Goal: Check status: Check status

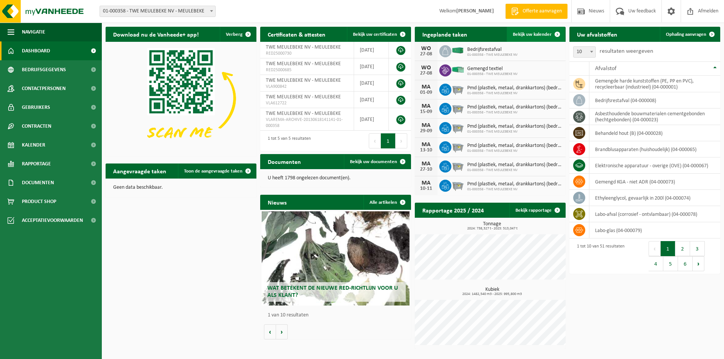
click at [526, 34] on span "Bekijk uw kalender" at bounding box center [532, 34] width 39 height 5
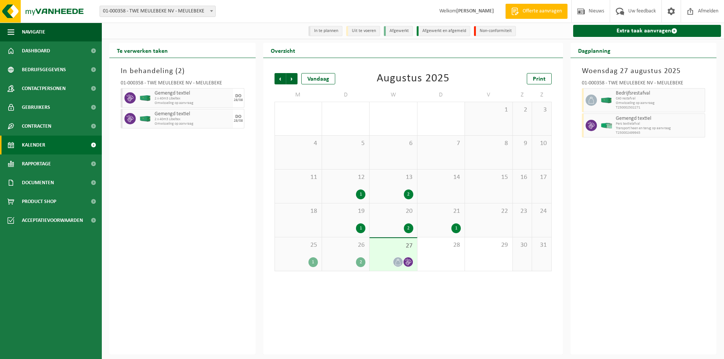
click at [342, 254] on div "26 2" at bounding box center [345, 255] width 47 height 34
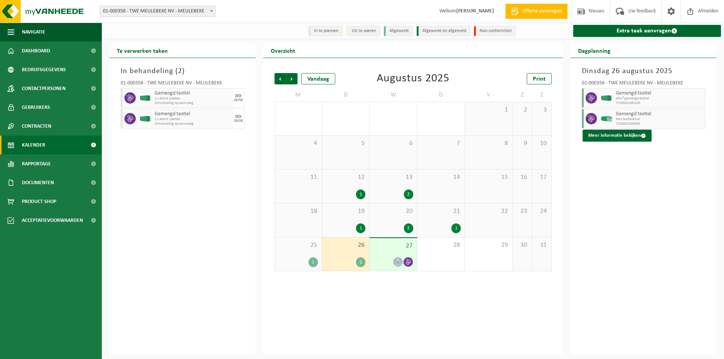
click at [403, 215] on span "20" at bounding box center [393, 211] width 40 height 8
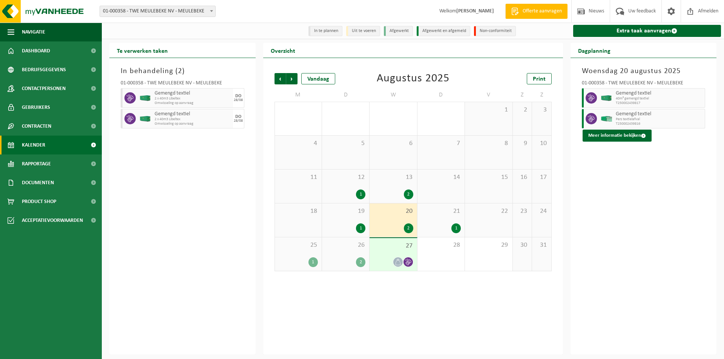
click at [359, 217] on div "19 1" at bounding box center [345, 221] width 47 height 34
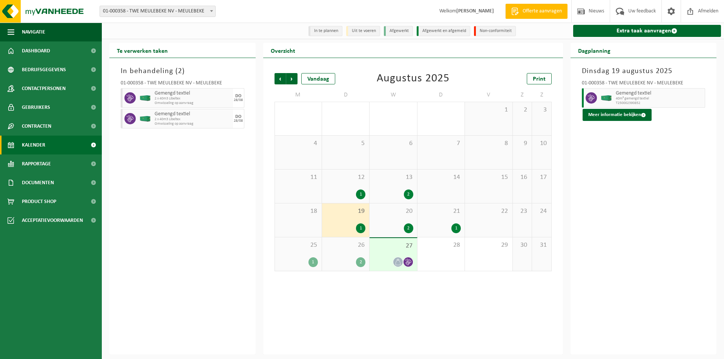
click at [343, 185] on div "12 1" at bounding box center [345, 187] width 47 height 34
click at [380, 184] on div "13 2" at bounding box center [392, 187] width 47 height 34
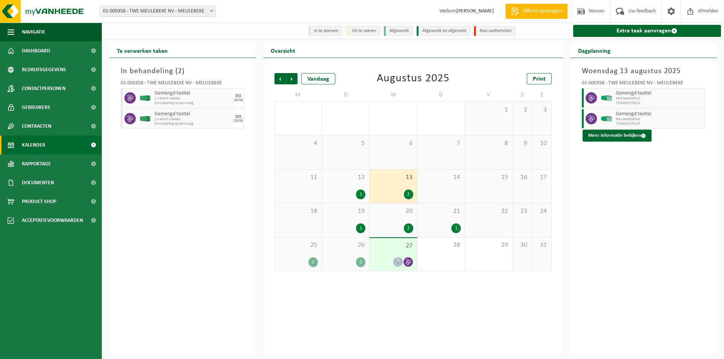
click at [443, 233] on div "1" at bounding box center [441, 229] width 40 height 10
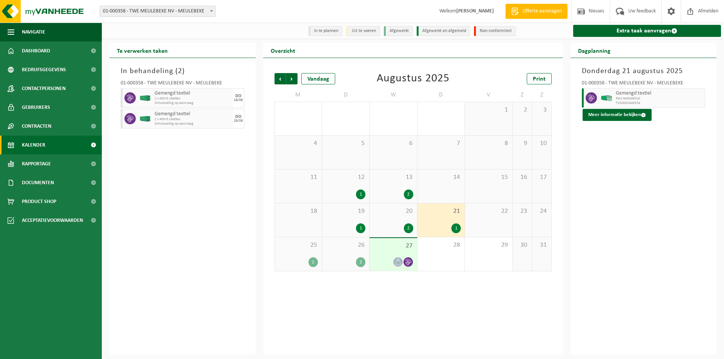
click at [311, 259] on div "1" at bounding box center [312, 262] width 9 height 10
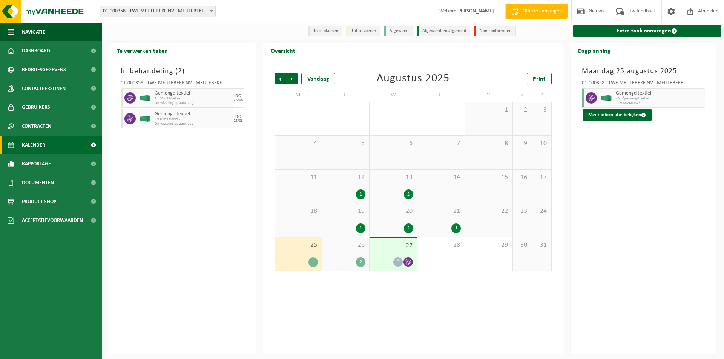
click at [400, 192] on div "2" at bounding box center [393, 195] width 40 height 10
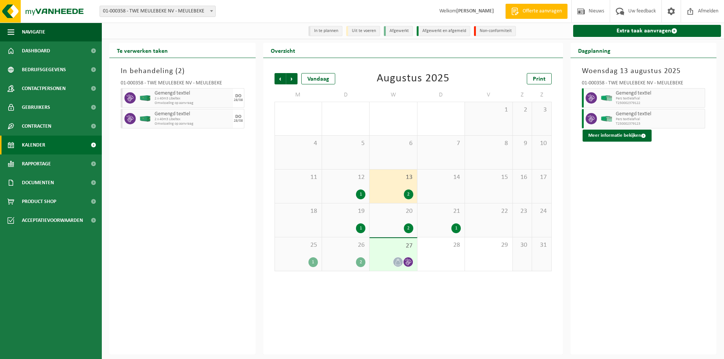
click at [398, 221] on div "20 2" at bounding box center [392, 221] width 47 height 34
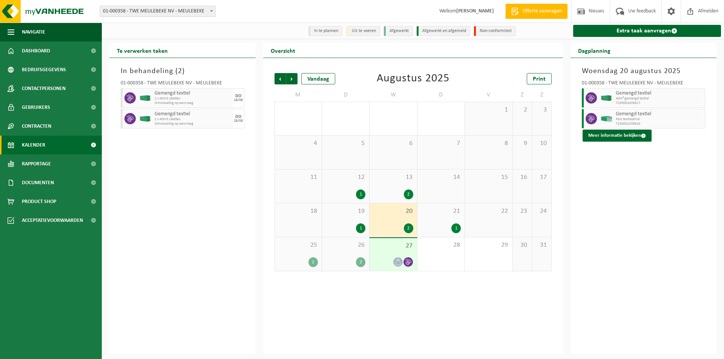
click at [434, 221] on div "21 1" at bounding box center [440, 221] width 47 height 34
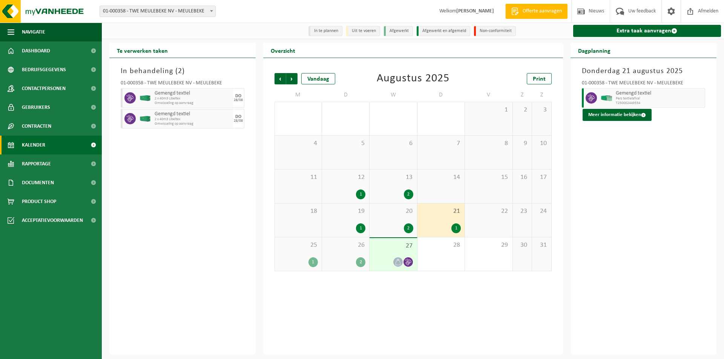
click at [391, 247] on span "27" at bounding box center [393, 246] width 40 height 8
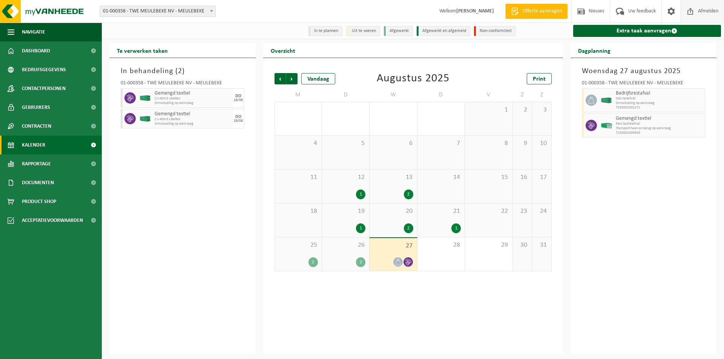
click at [694, 11] on span at bounding box center [690, 11] width 11 height 22
